Goal: Information Seeking & Learning: Learn about a topic

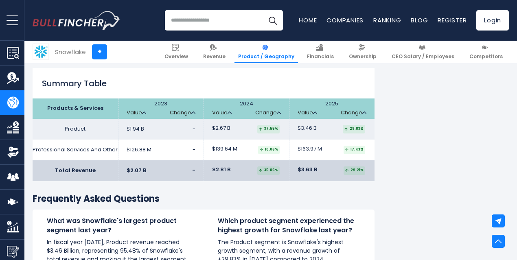
scroll to position [1205, 0]
click at [63, 133] on td "Product" at bounding box center [75, 128] width 85 height 21
click at [127, 132] on span "$1.94 B" at bounding box center [135, 128] width 17 height 7
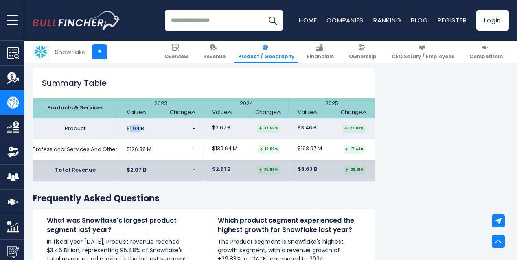
click at [127, 132] on span "$1.94 B" at bounding box center [135, 128] width 17 height 7
click at [141, 175] on td "$2.07 B -" at bounding box center [160, 170] width 85 height 21
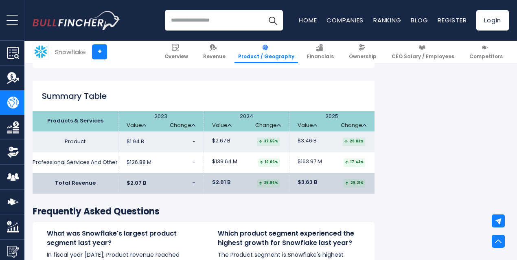
scroll to position [1190, 0]
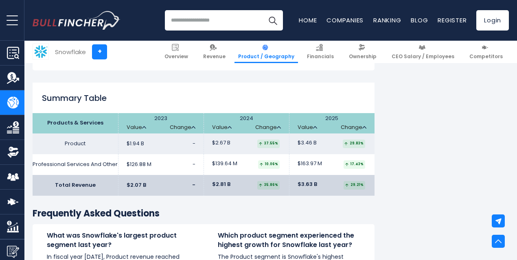
click at [62, 149] on td "Product" at bounding box center [75, 143] width 85 height 21
click at [78, 175] on td "Professional Services And Other" at bounding box center [75, 164] width 85 height 21
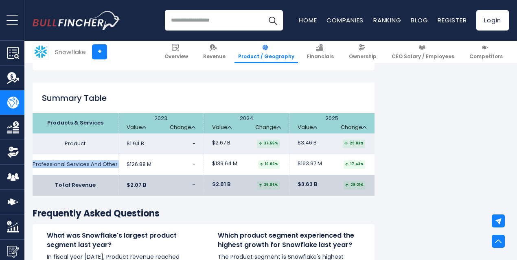
click at [78, 175] on td "Professional Services And Other" at bounding box center [75, 164] width 85 height 21
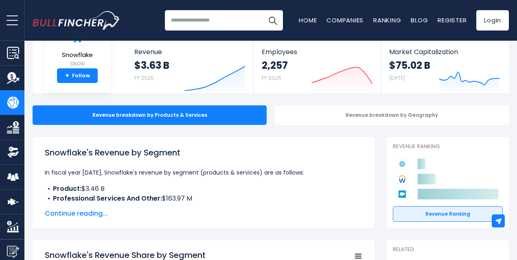
scroll to position [35, 0]
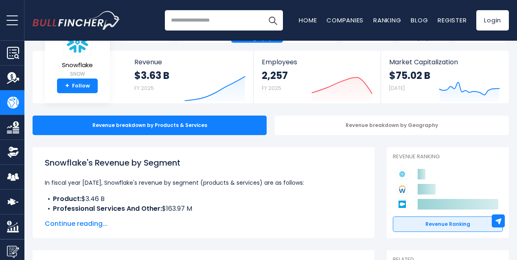
drag, startPoint x: 190, startPoint y: 212, endPoint x: 39, endPoint y: 147, distance: 164.2
click at [46, 150] on div "Snowflake's Revenue by Segment In fiscal year [DATE], Snowflake's revenue by se…" at bounding box center [204, 192] width 342 height 91
click at [137, 207] on b "Professional Services And Other:" at bounding box center [107, 208] width 109 height 9
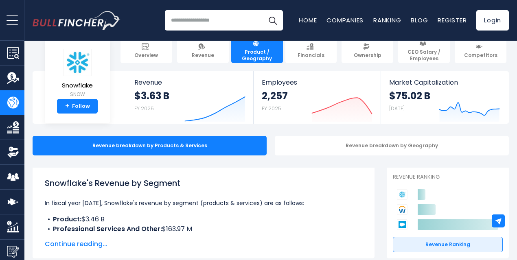
scroll to position [14, 0]
